Goal: Find specific page/section: Find specific page/section

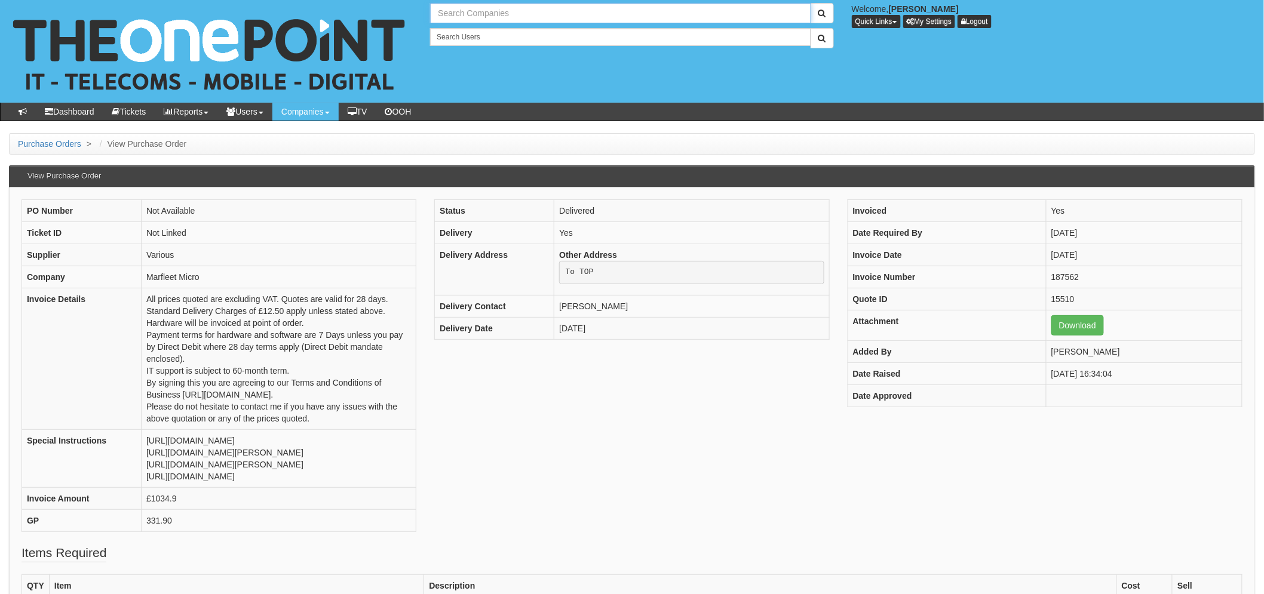
drag, startPoint x: 0, startPoint y: 0, endPoint x: 457, endPoint y: 19, distance: 457.8
click at [457, 19] on input "text" at bounding box center [620, 13] width 380 height 20
click at [500, 14] on input "biz space" at bounding box center [620, 13] width 380 height 20
type input "b"
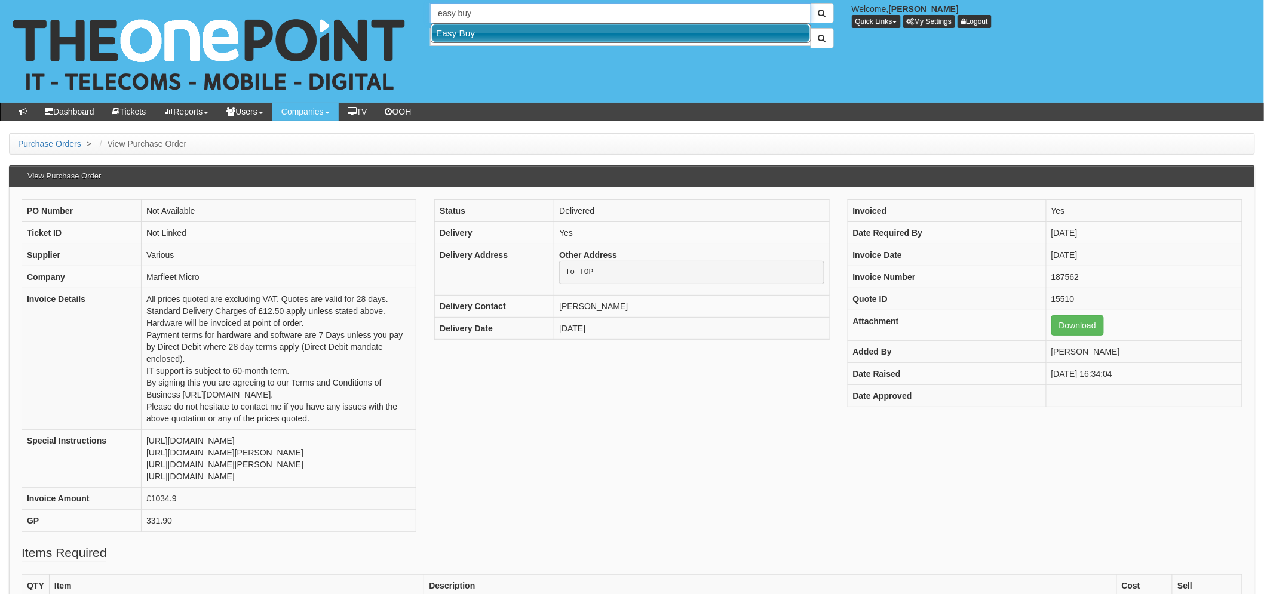
click at [503, 31] on link "Easy Buy" at bounding box center [621, 32] width 378 height 17
type input "Easy Buy"
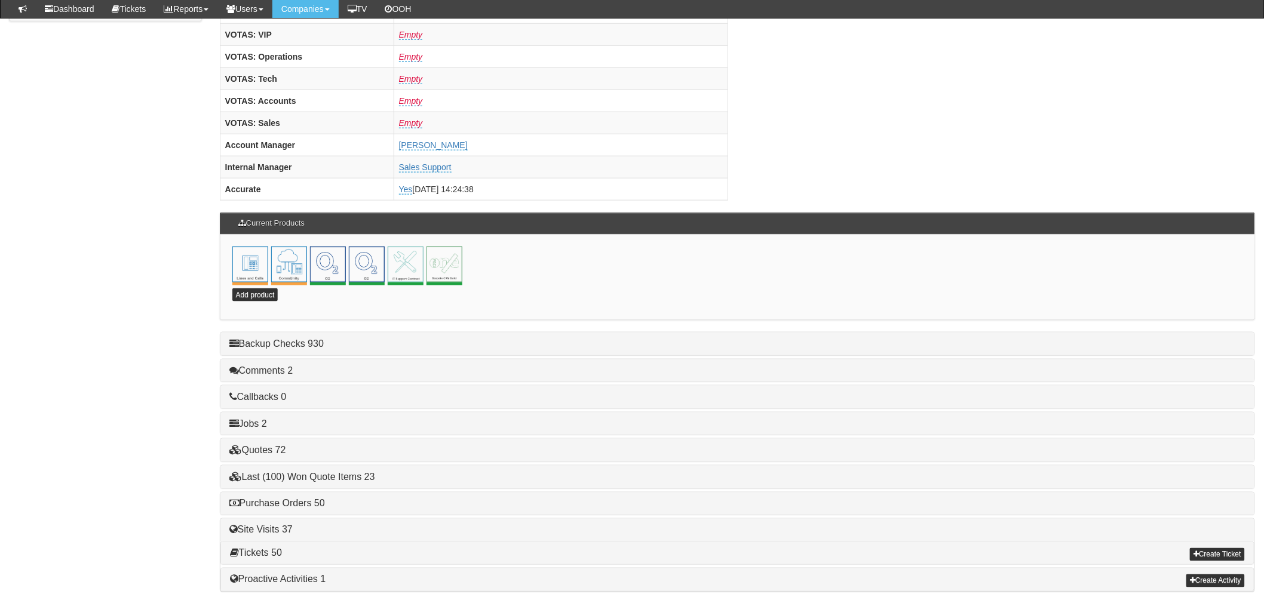
scroll to position [500, 0]
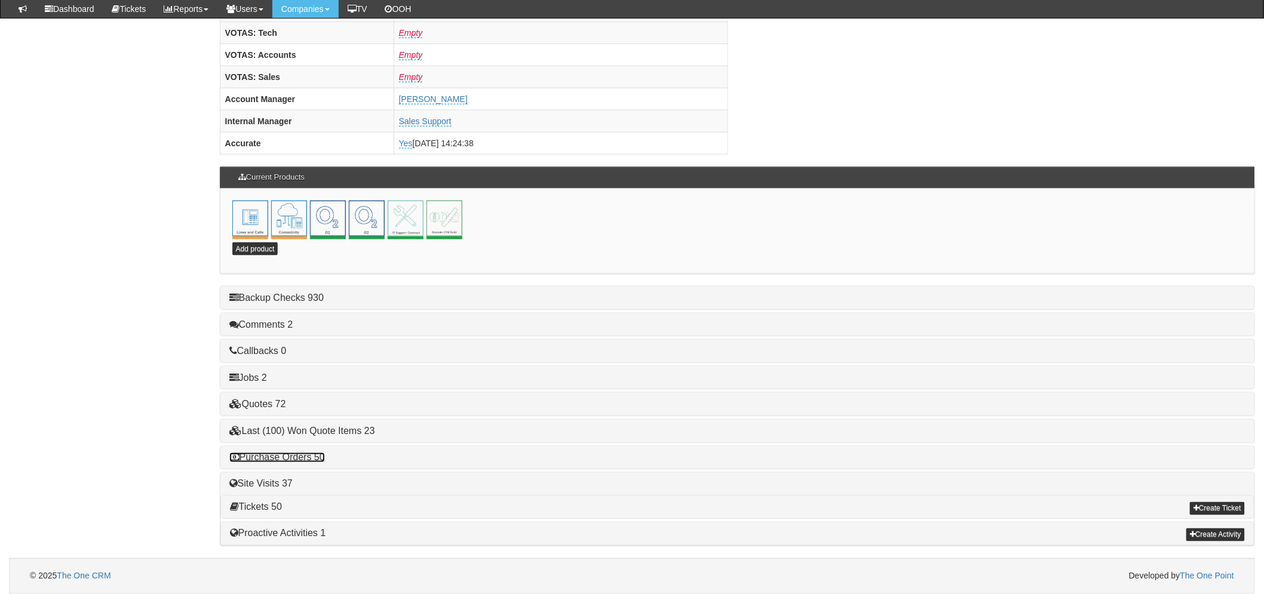
click at [318, 458] on link "Purchase Orders 50" at bounding box center [277, 458] width 96 height 10
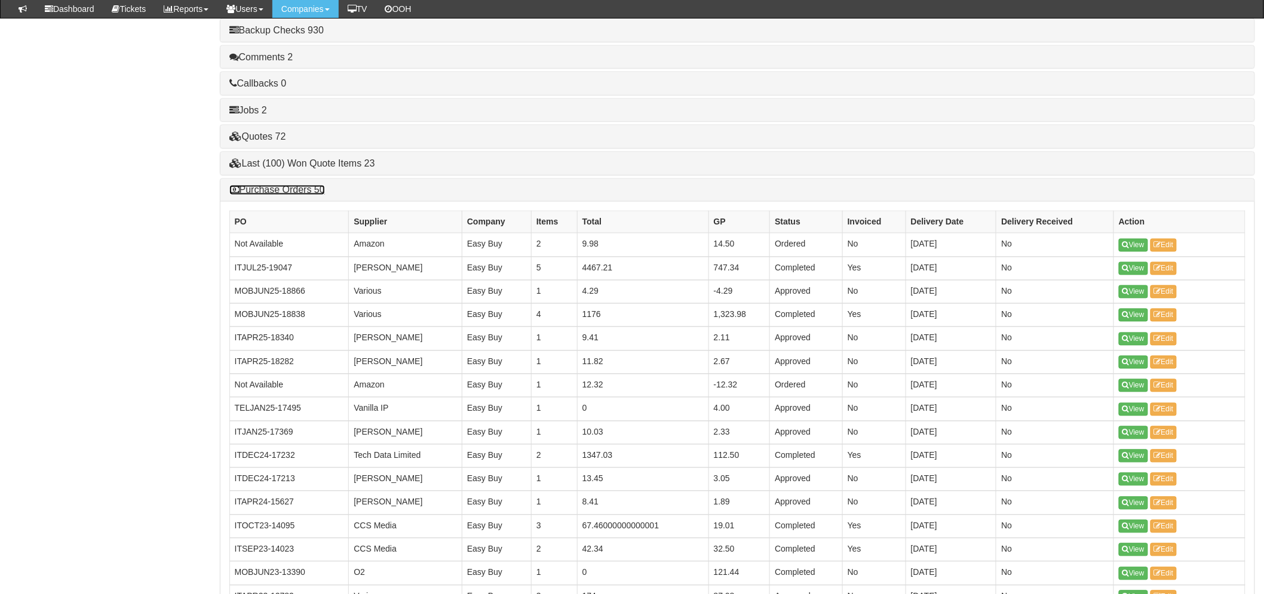
scroll to position [765, 0]
